Goal: Task Accomplishment & Management: Use online tool/utility

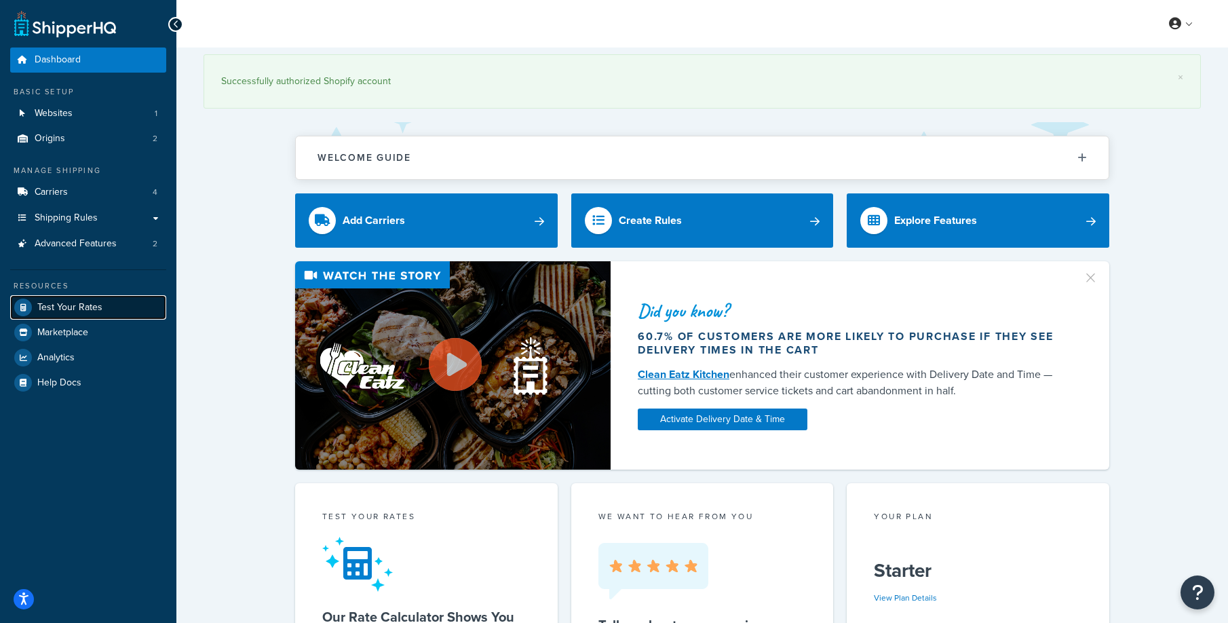
click at [88, 305] on span "Test Your Rates" at bounding box center [69, 308] width 65 height 12
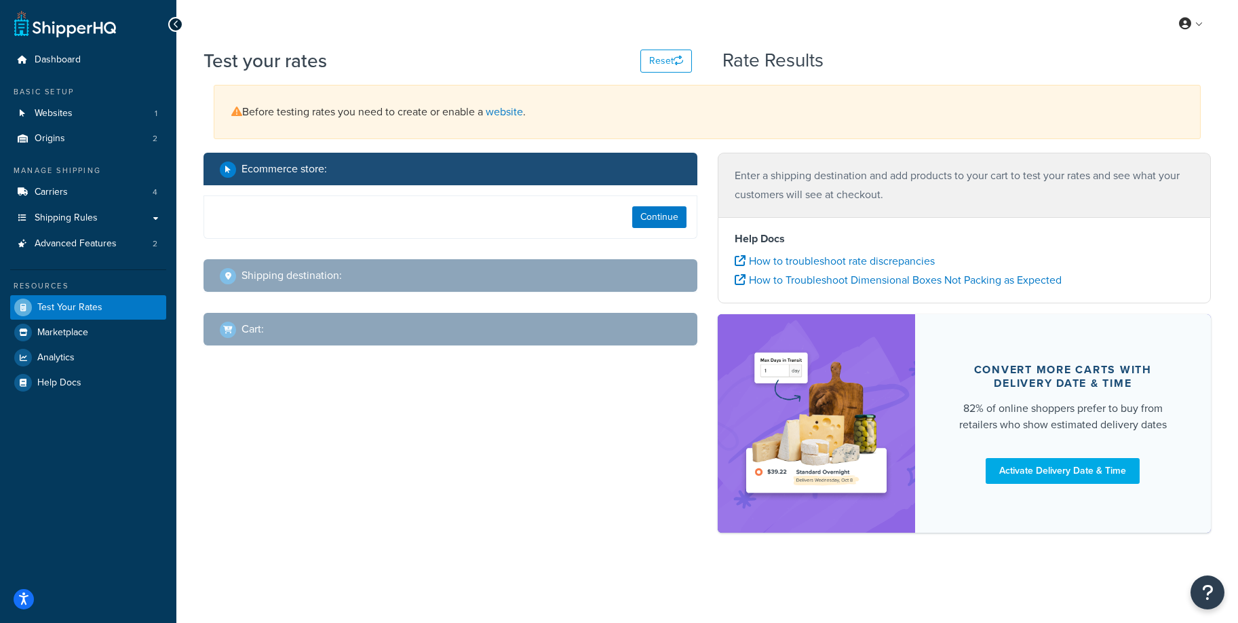
select select "[GEOGRAPHIC_DATA]"
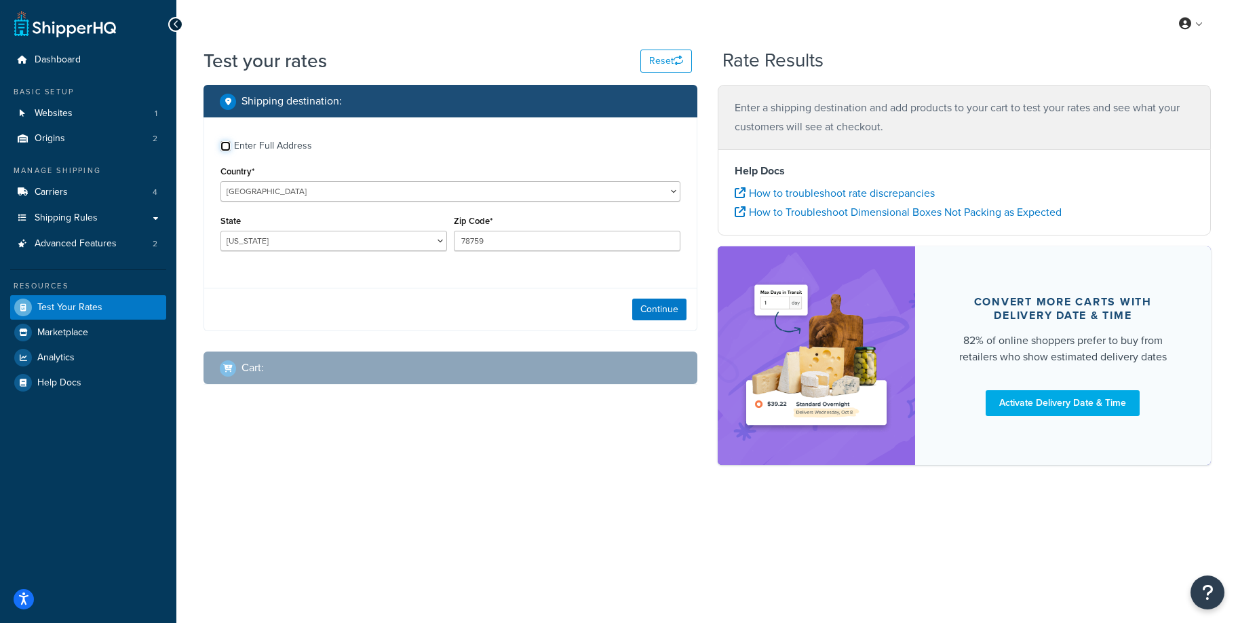
click at [225, 145] on input "Enter Full Address" at bounding box center [226, 146] width 10 height 10
checkbox input "true"
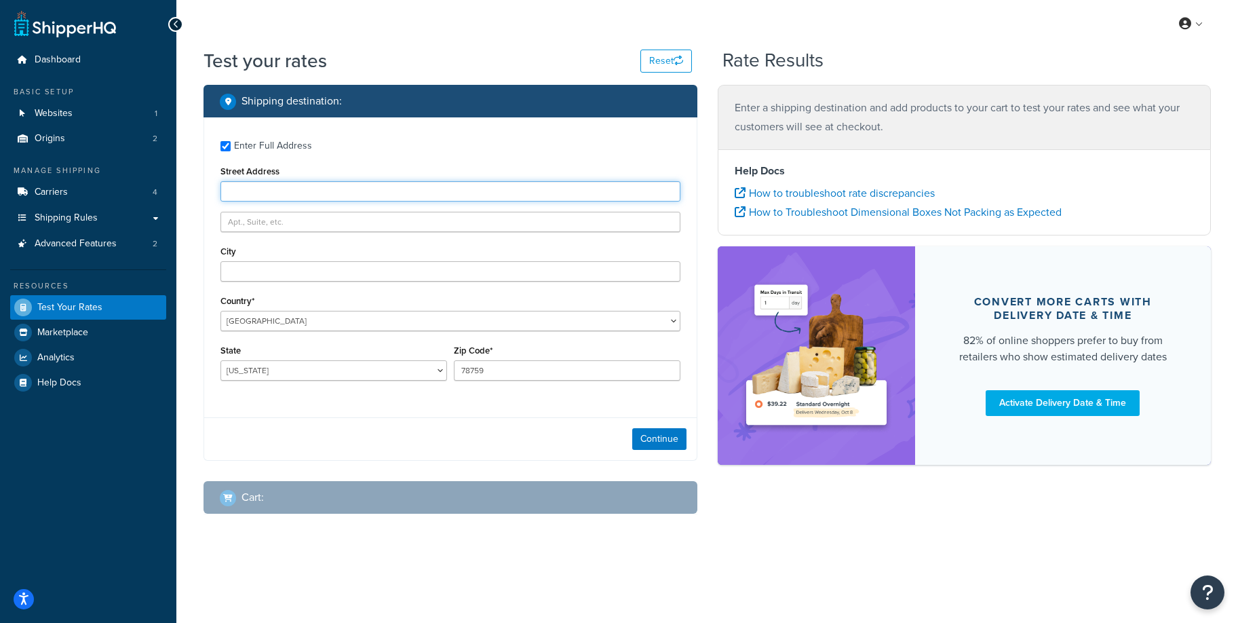
click at [369, 192] on input "Street Address" at bounding box center [451, 191] width 460 height 20
paste input "[STREET_ADDRESS]"
type input "[STREET_ADDRESS]"
click at [250, 256] on div "City" at bounding box center [451, 261] width 460 height 39
click at [249, 267] on input "City" at bounding box center [451, 271] width 460 height 20
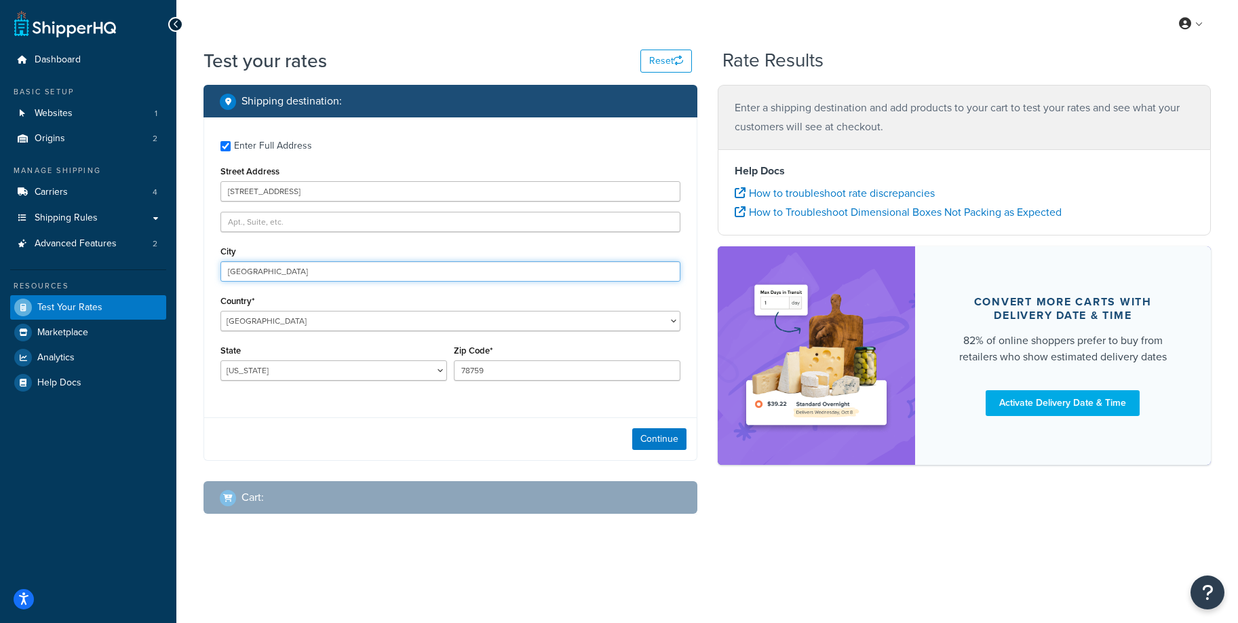
type input "[GEOGRAPHIC_DATA]"
select select "MA"
click at [221, 361] on select "[US_STATE] [US_STATE] [US_STATE] [US_STATE] [US_STATE] Armed Forces Americas Ar…" at bounding box center [334, 370] width 227 height 20
paste input "02360"
type input "02360"
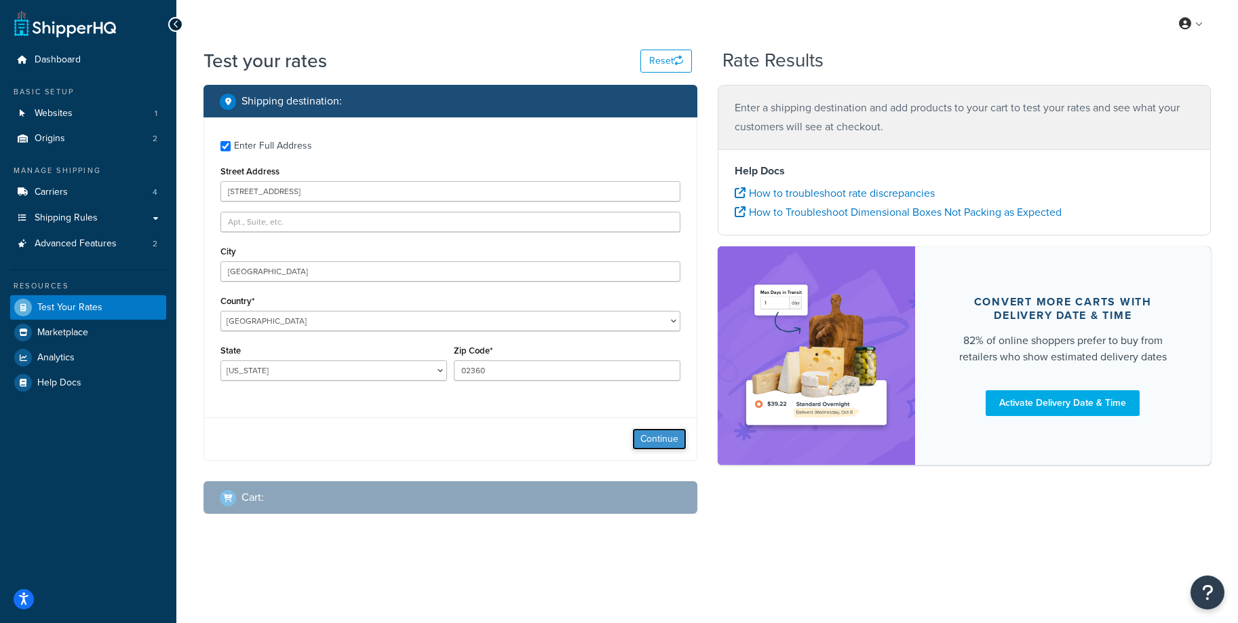
click at [652, 433] on button "Continue" at bounding box center [659, 439] width 54 height 22
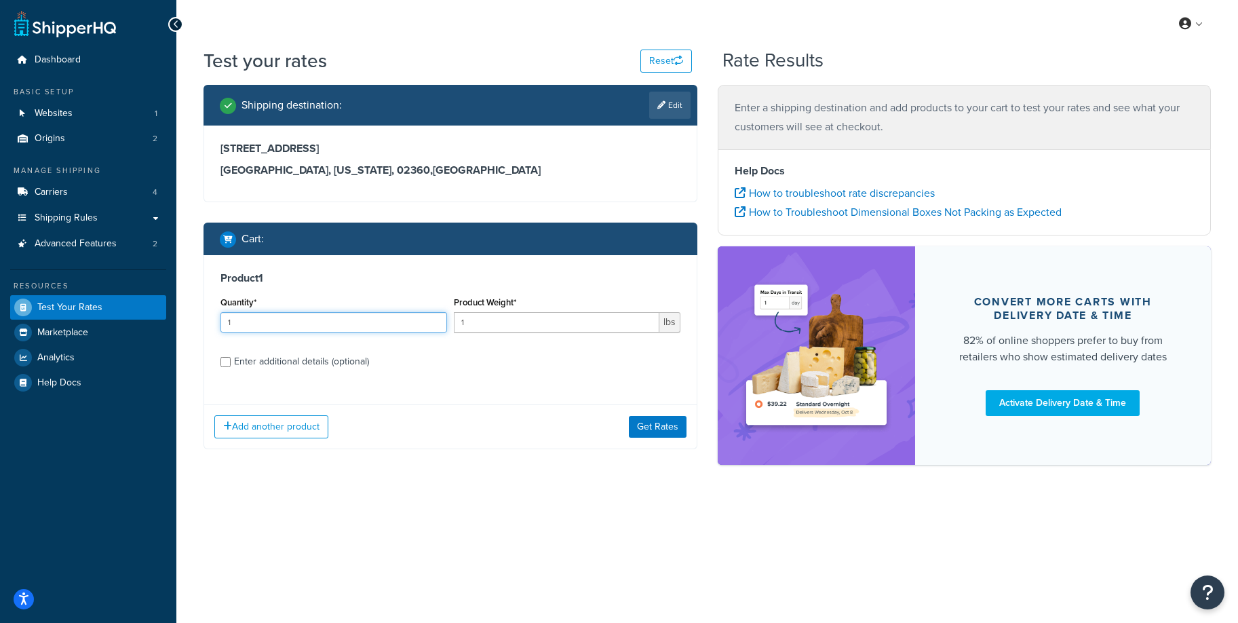
drag, startPoint x: 255, startPoint y: 329, endPoint x: 197, endPoint y: 325, distance: 58.5
click at [197, 325] on div "Shipping destination : Edit [STREET_ADDRESS][US_STATE] Cart : Product 1 Quantit…" at bounding box center [450, 277] width 514 height 385
type input "5"
type input ".005"
click at [671, 427] on button "Get Rates" at bounding box center [658, 427] width 58 height 22
